Goal: Use online tool/utility: Utilize a website feature to perform a specific function

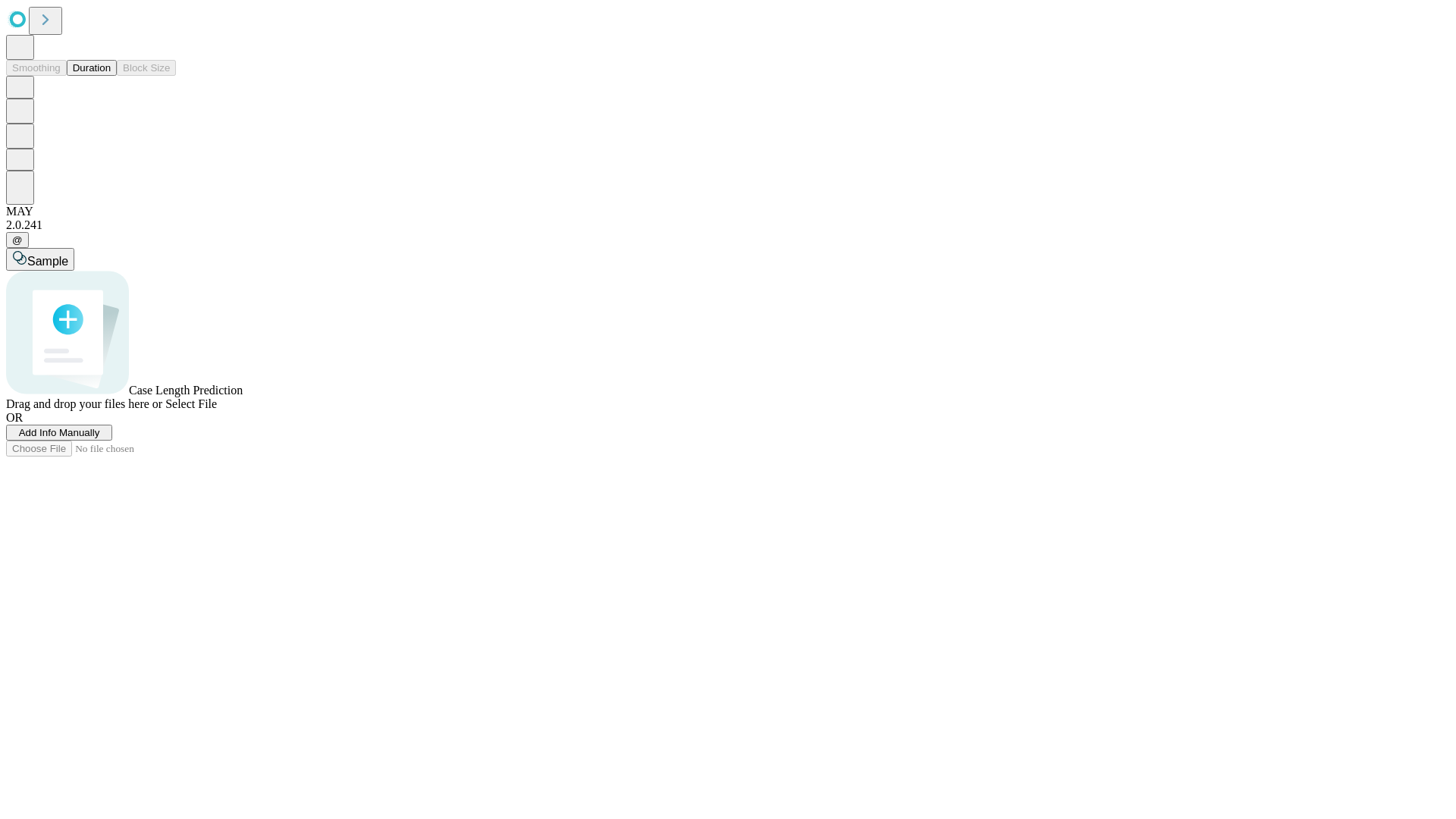
click at [111, 75] on button "Duration" at bounding box center [92, 67] width 50 height 16
click at [217, 410] on span "Select File" at bounding box center [190, 403] width 51 height 13
